Goal: Task Accomplishment & Management: Manage account settings

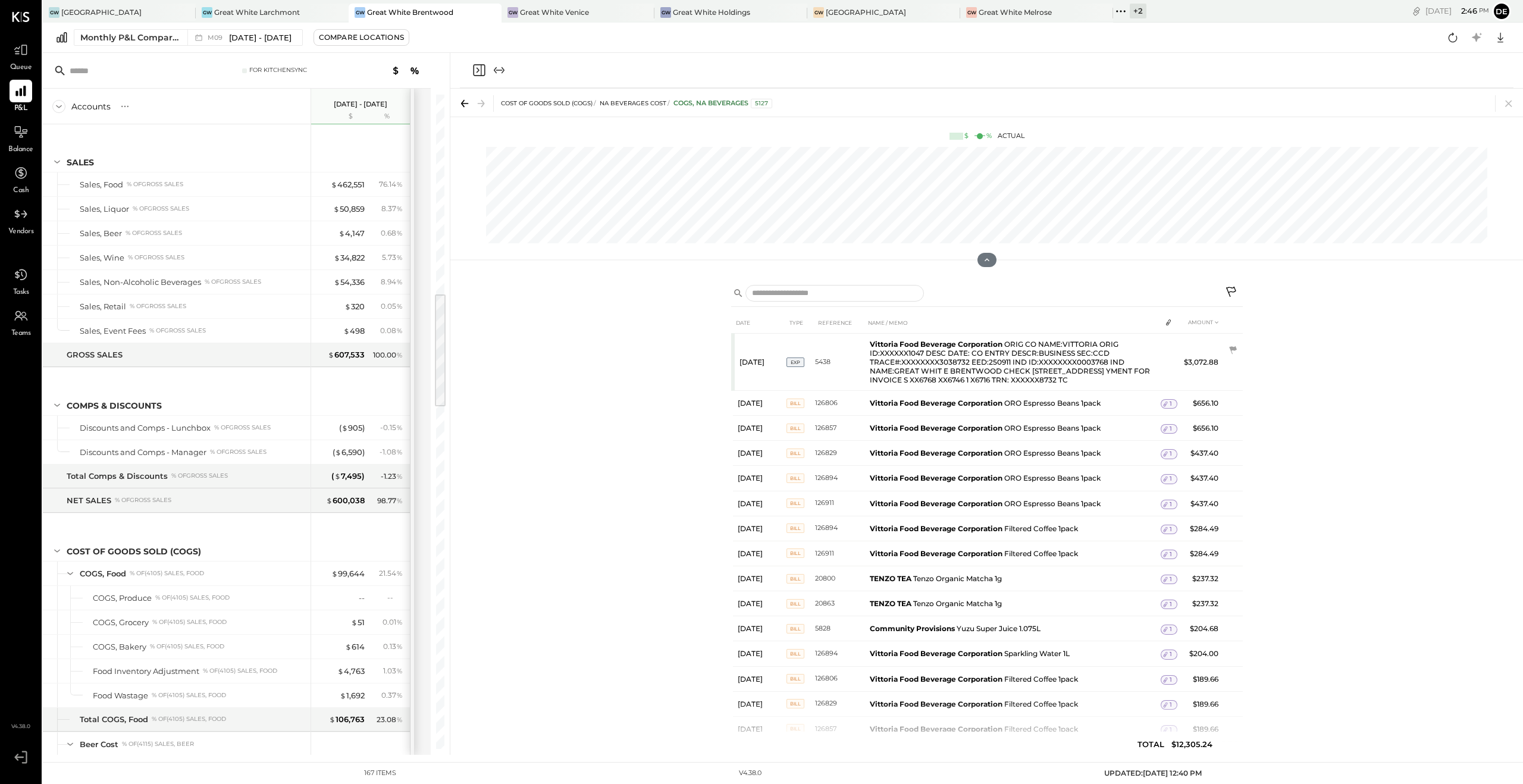
scroll to position [1124, 0]
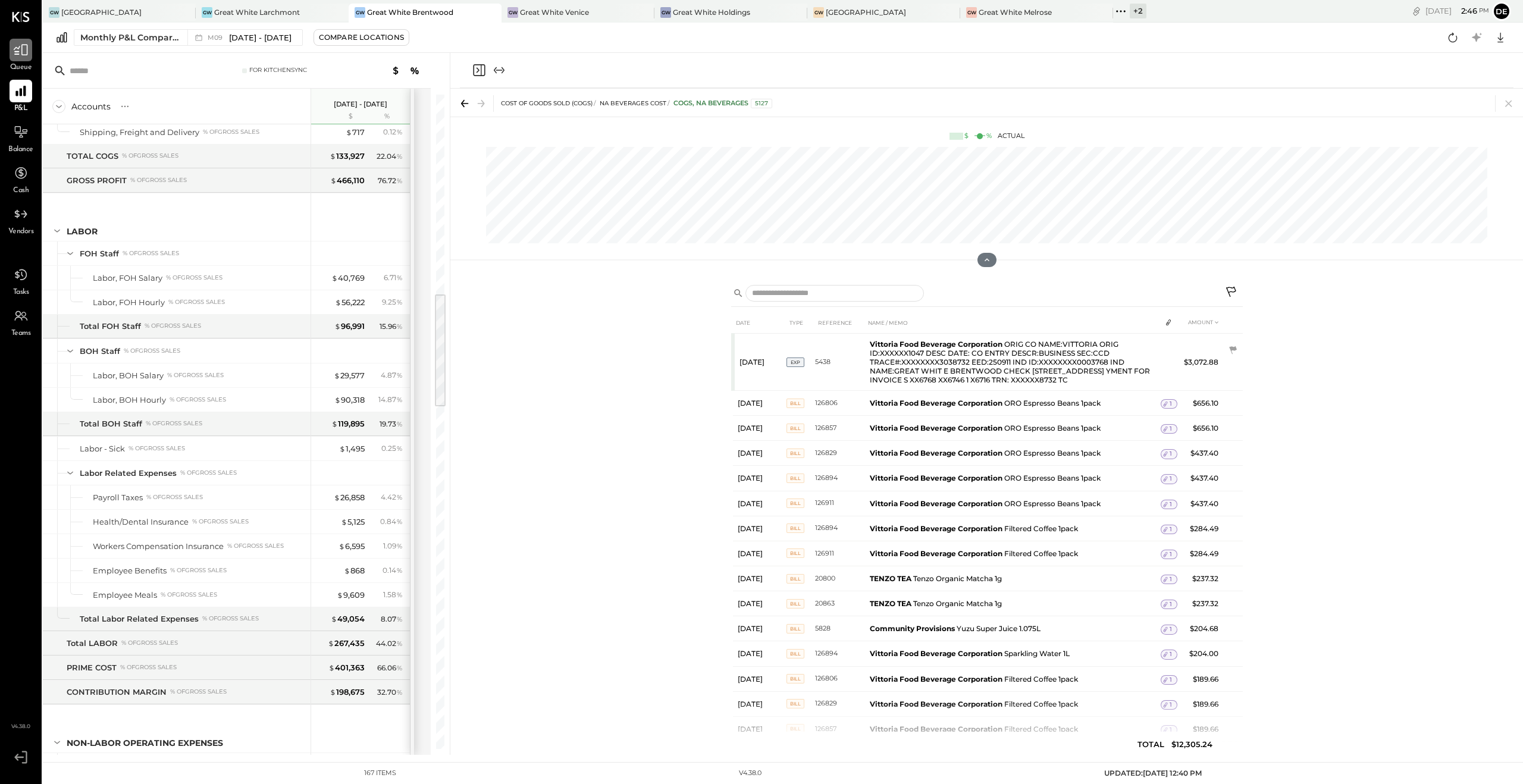
click at [15, 52] on icon at bounding box center [21, 51] width 14 height 11
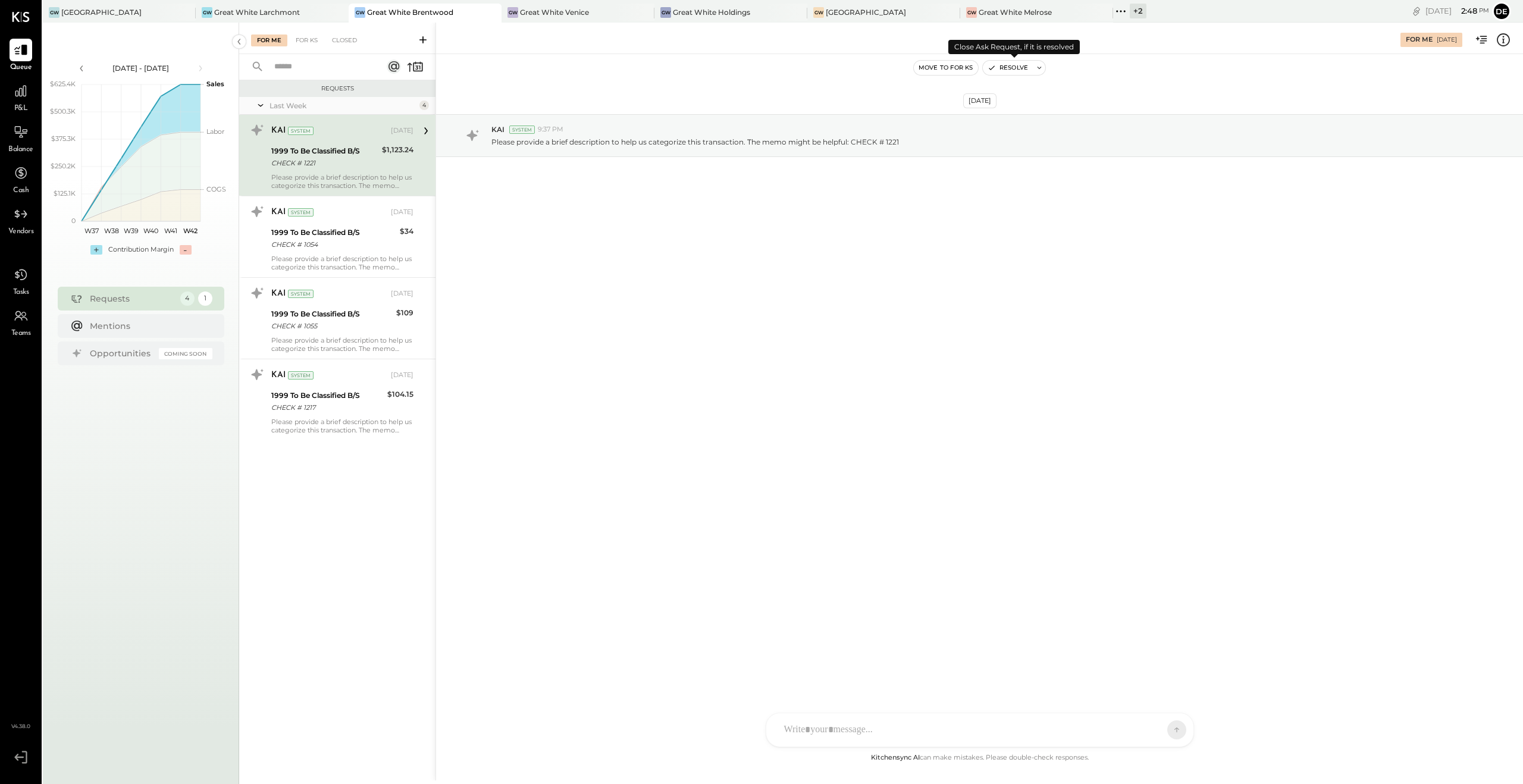
click at [993, 68] on icon "button" at bounding box center [991, 68] width 8 height 8
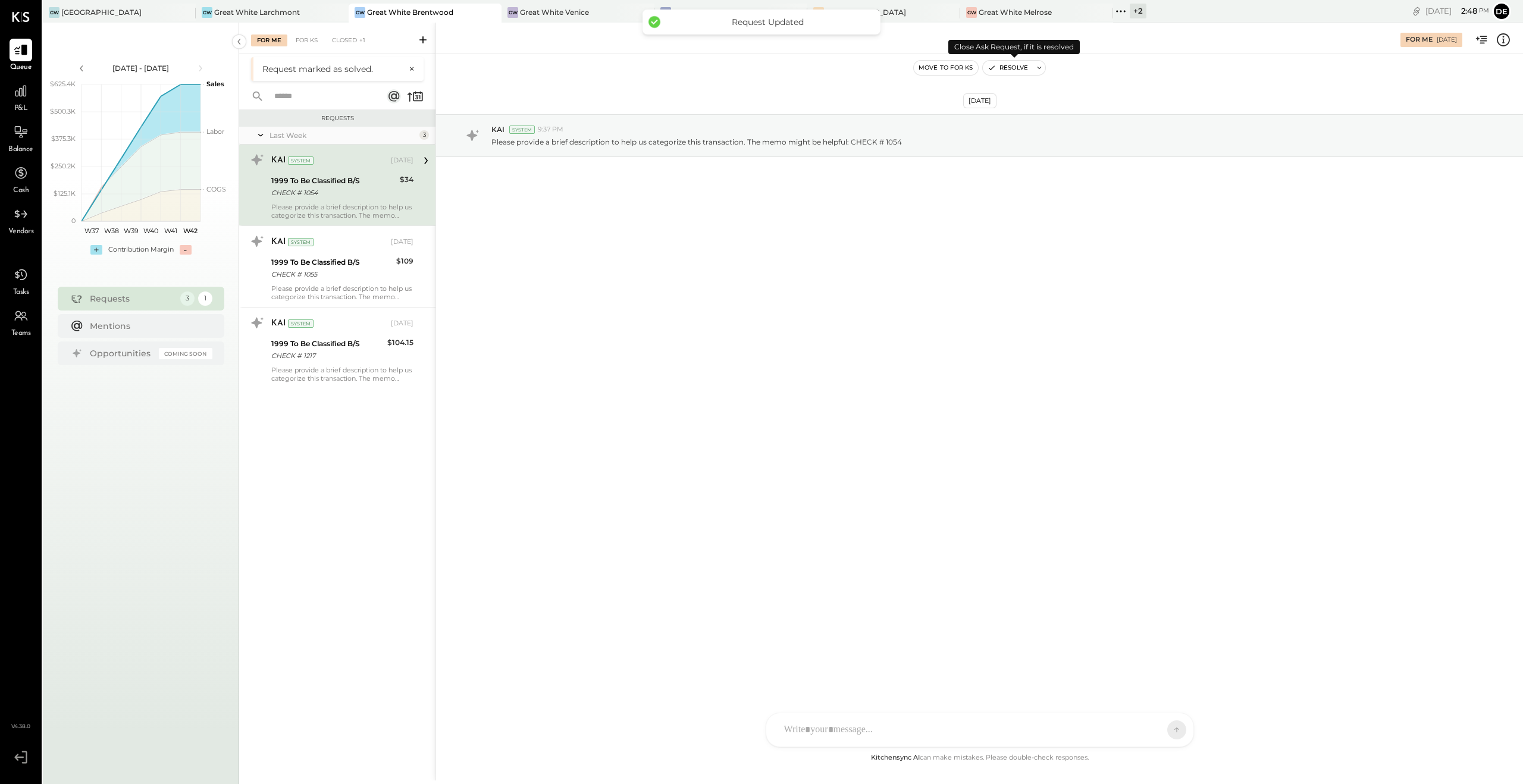
click at [992, 70] on icon "button" at bounding box center [991, 68] width 8 height 8
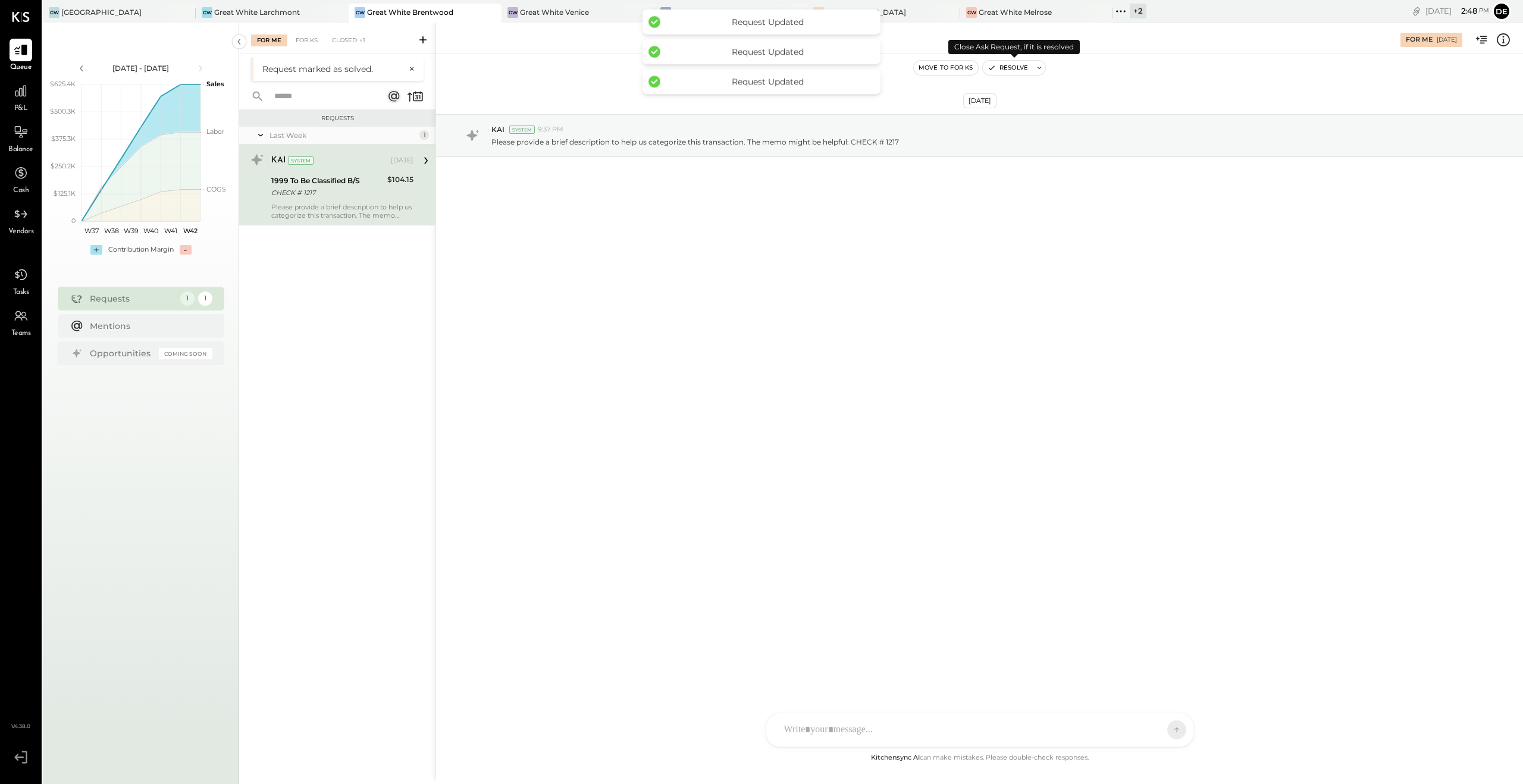
click at [992, 70] on icon "button" at bounding box center [991, 68] width 8 height 8
